Goal: Task Accomplishment & Management: Manage account settings

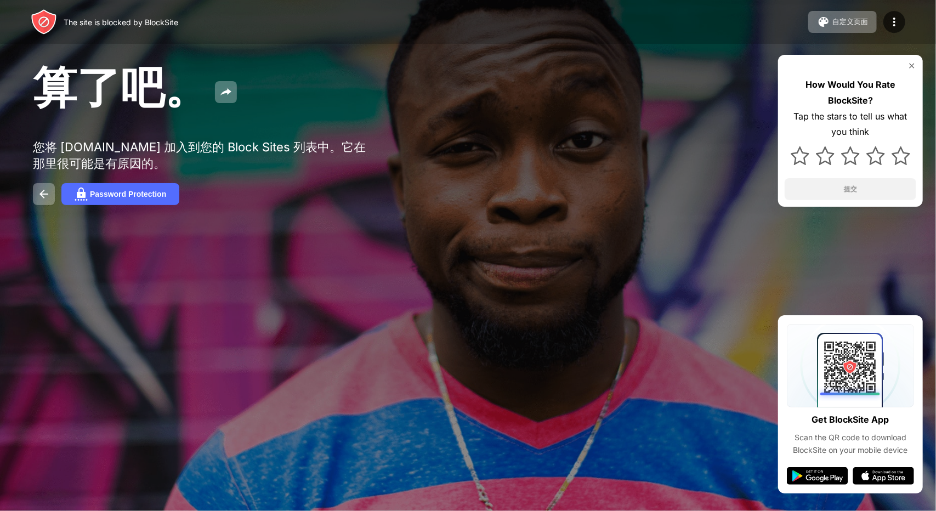
drag, startPoint x: 387, startPoint y: 110, endPoint x: 368, endPoint y: 112, distance: 18.7
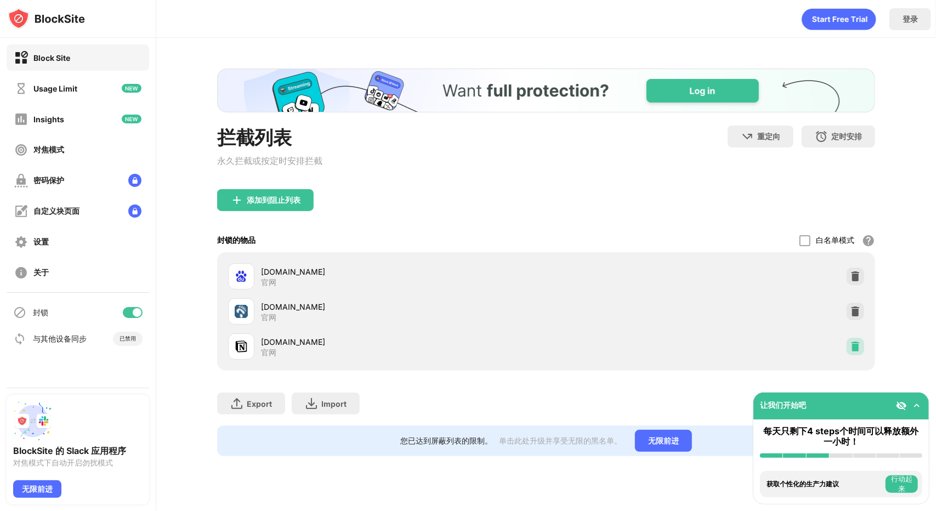
click at [852, 351] on img at bounding box center [855, 346] width 11 height 11
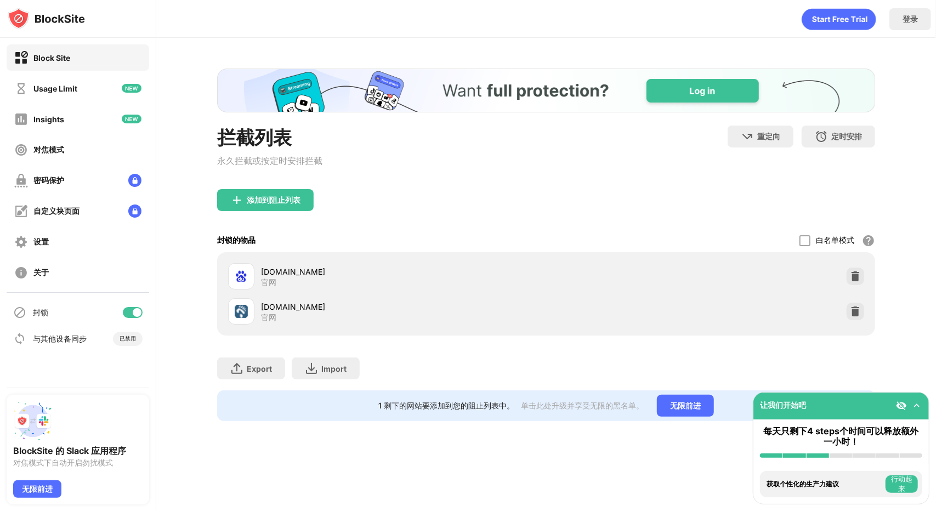
click at [915, 350] on div "拦截列表 永久拦截或按定时安排拦截 重定向 单击设置重定向网站 定时安排 选择阻止列表将处于活动状态的日期和时间范围。 添加到阻止列表 封锁的物品 白名单模式…" at bounding box center [545, 245] width 779 height 414
click at [901, 347] on div "拦截列表 永久拦截或按定时安排拦截 重定向 单击设置重定向网站 定时安排 选择阻止列表将处于活动状态的日期和时间范围。 添加到阻止列表 封锁的物品 白名单模式…" at bounding box center [545, 245] width 779 height 414
